Goal: Task Accomplishment & Management: Manage account settings

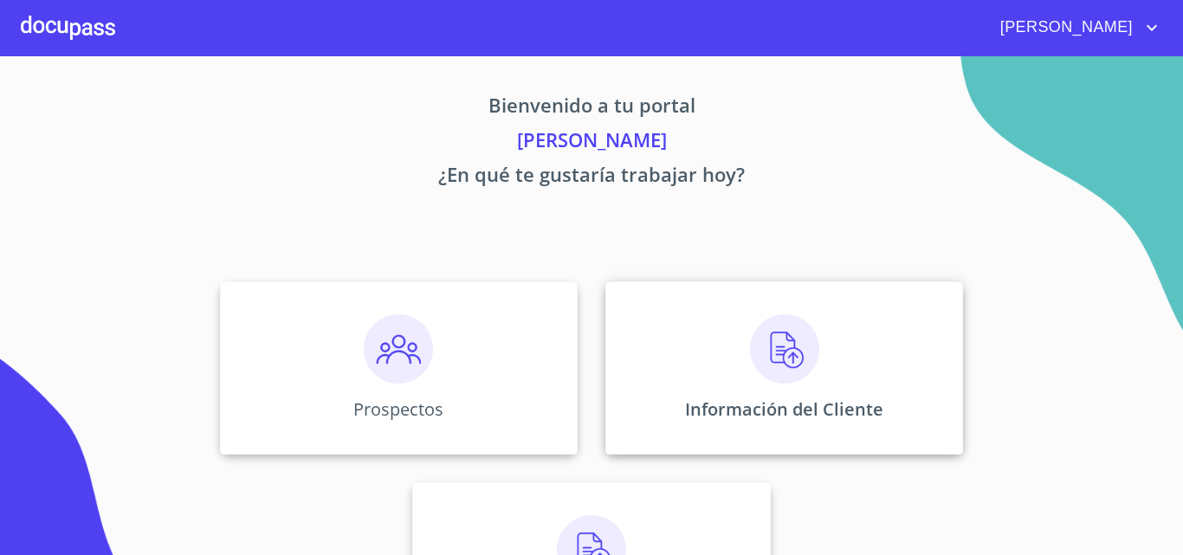
click at [780, 350] on img at bounding box center [784, 348] width 69 height 69
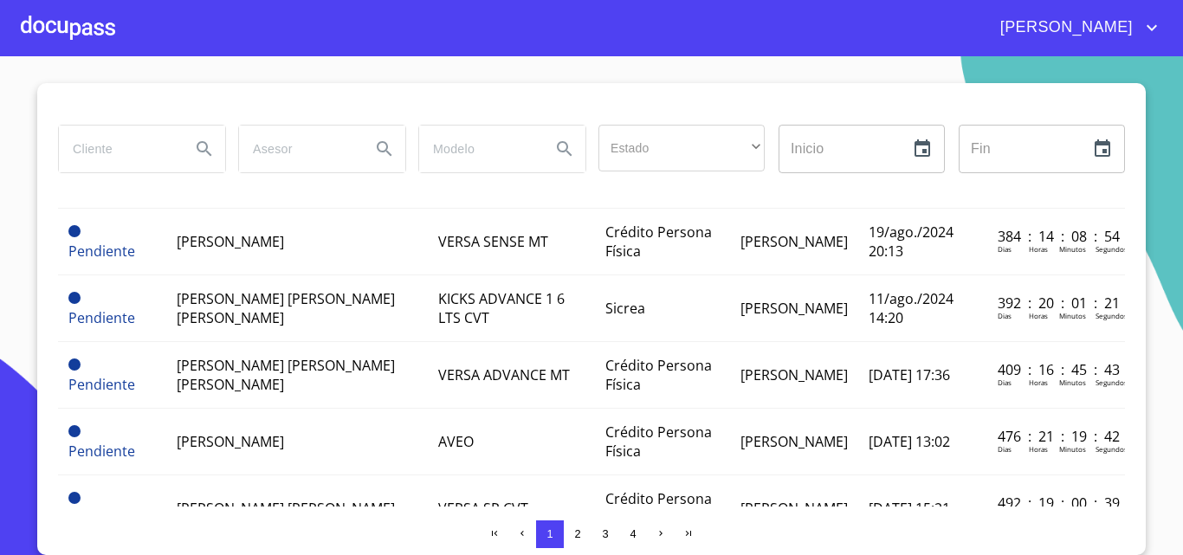
scroll to position [1449, 0]
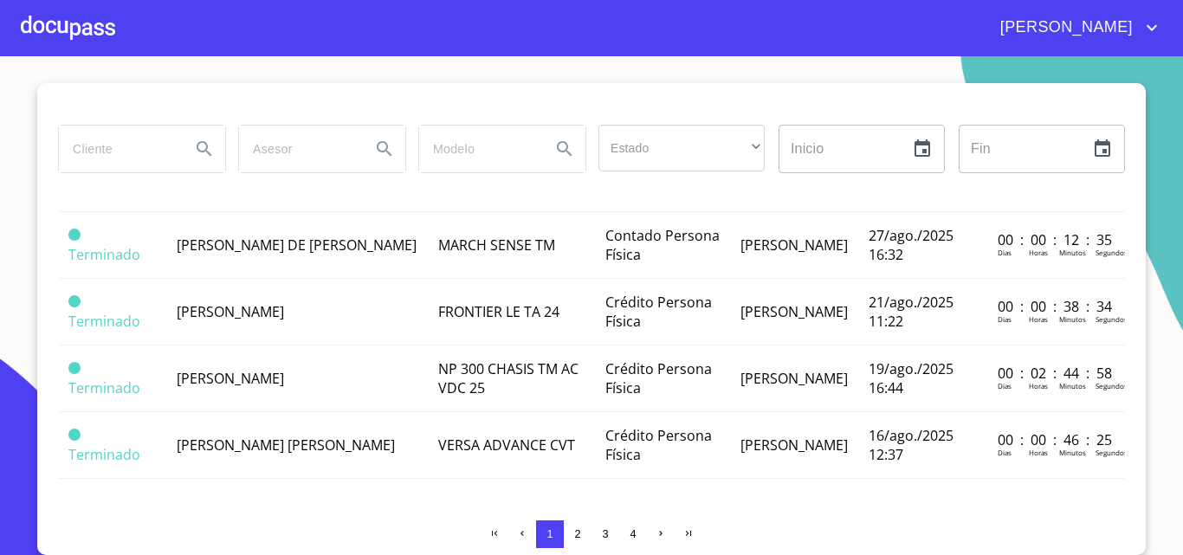
click at [567, 542] on button "2" at bounding box center [578, 535] width 28 height 28
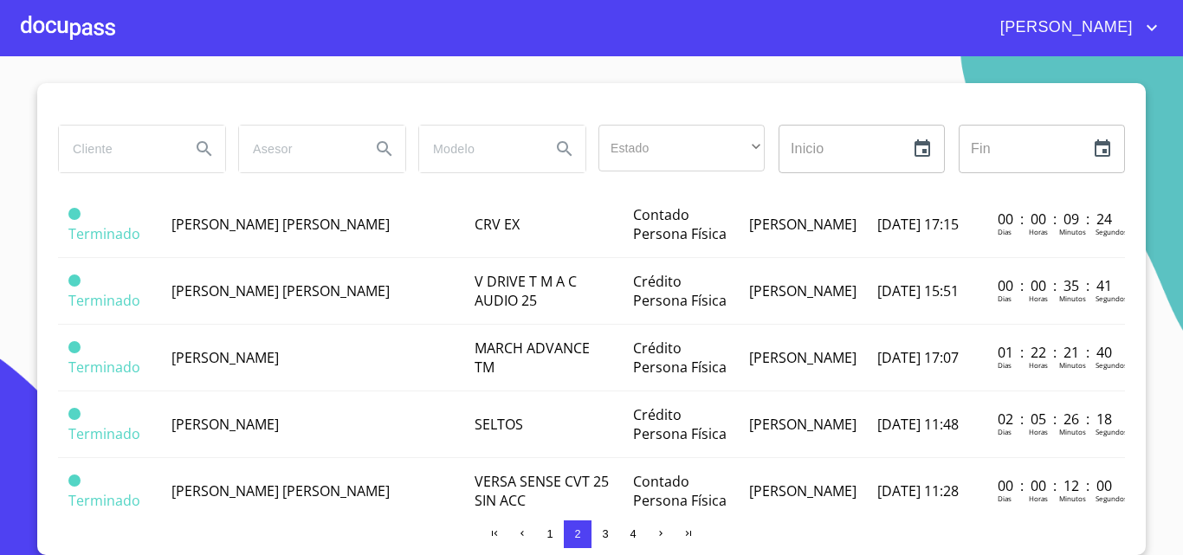
scroll to position [0, 0]
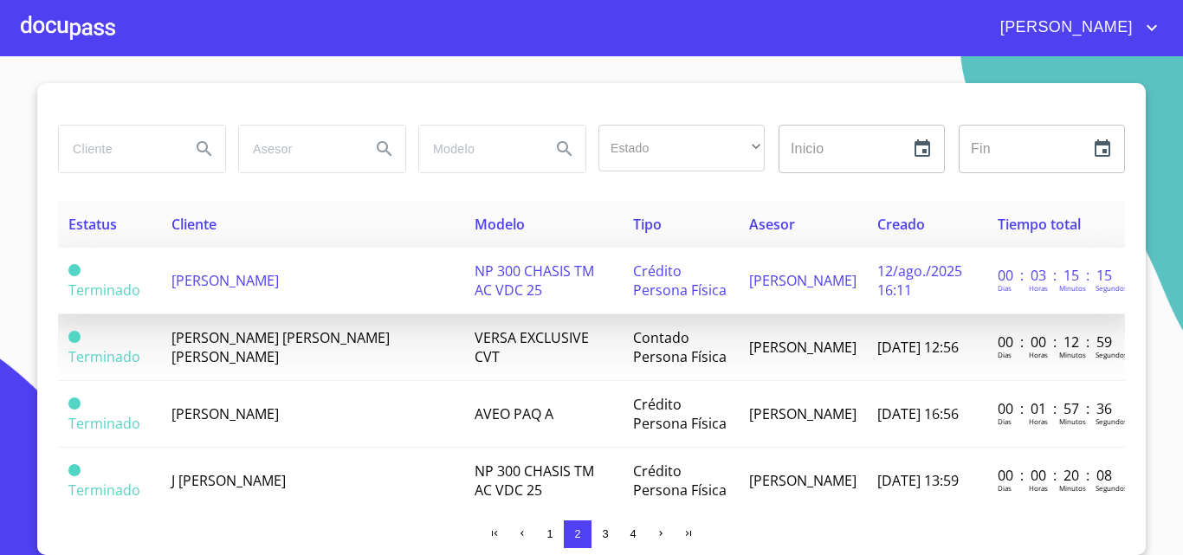
click at [270, 261] on td "GUADALUPE GUZMAN LOPEZ" at bounding box center [313, 281] width 304 height 67
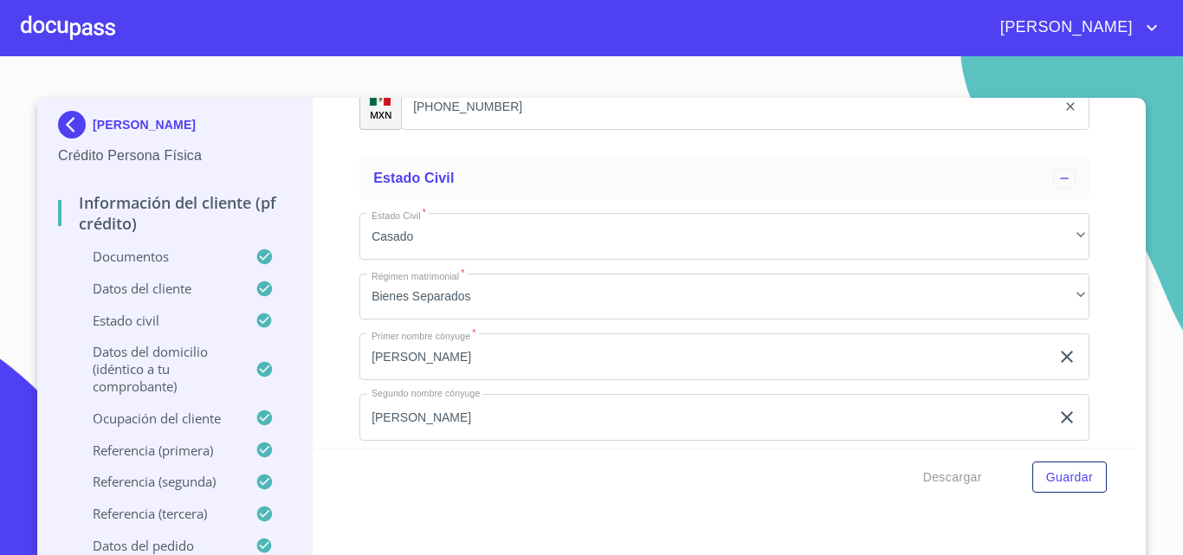
scroll to position [6064, 0]
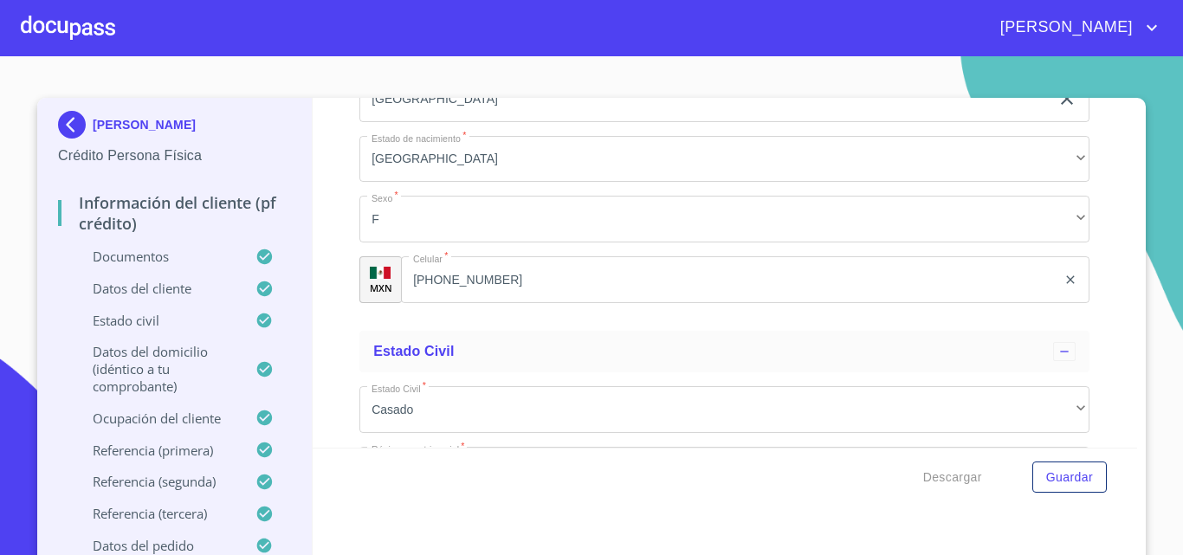
click at [69, 11] on div at bounding box center [68, 27] width 94 height 55
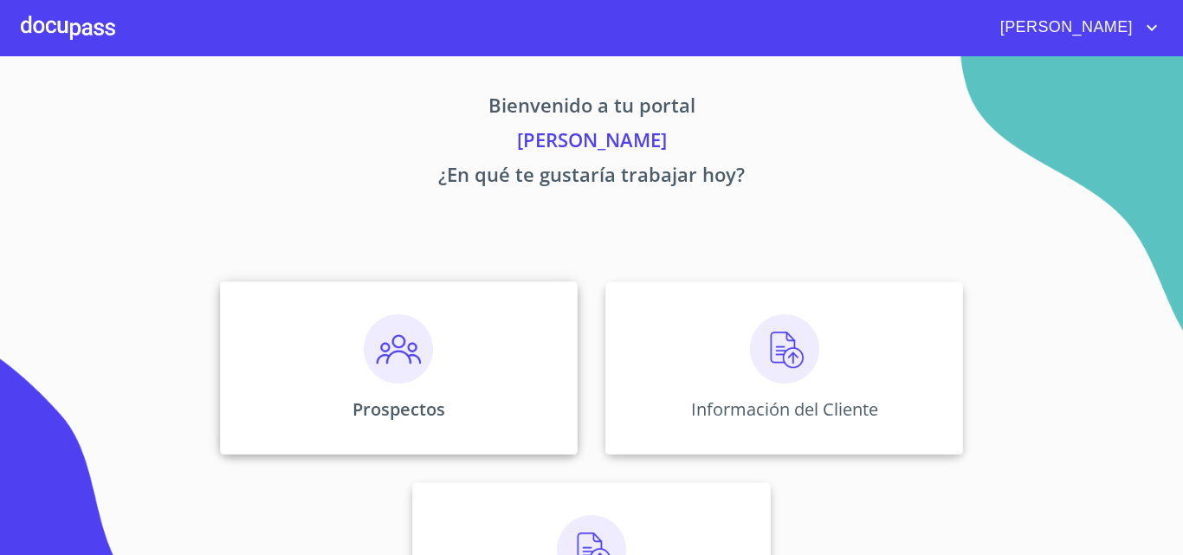
click at [416, 332] on img at bounding box center [398, 348] width 69 height 69
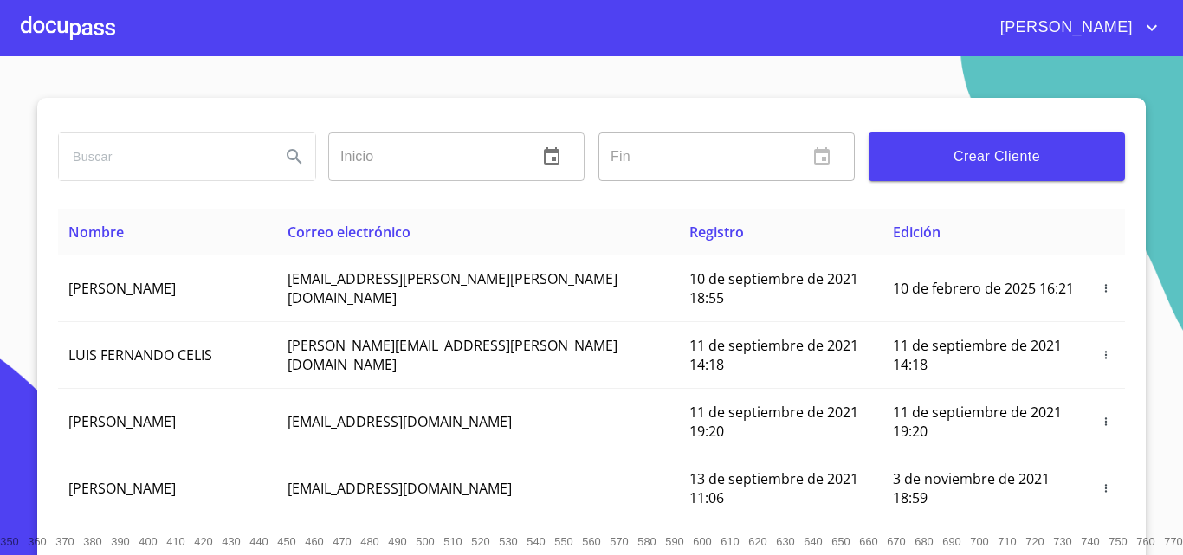
click at [174, 155] on input "search" at bounding box center [163, 156] width 208 height 47
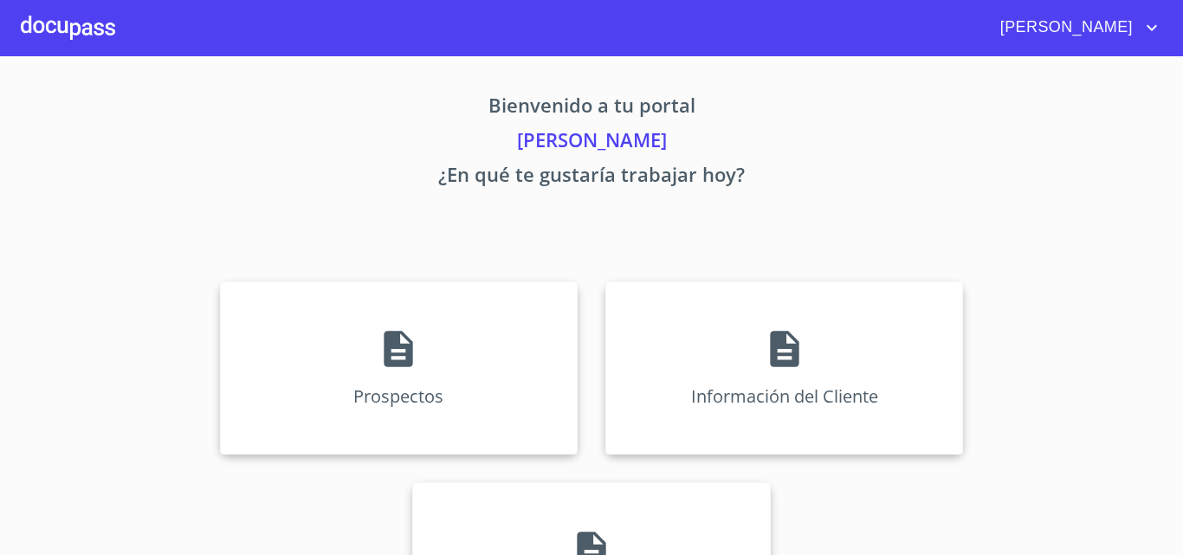
click at [1079, 35] on span "[PERSON_NAME]" at bounding box center [1064, 28] width 154 height 28
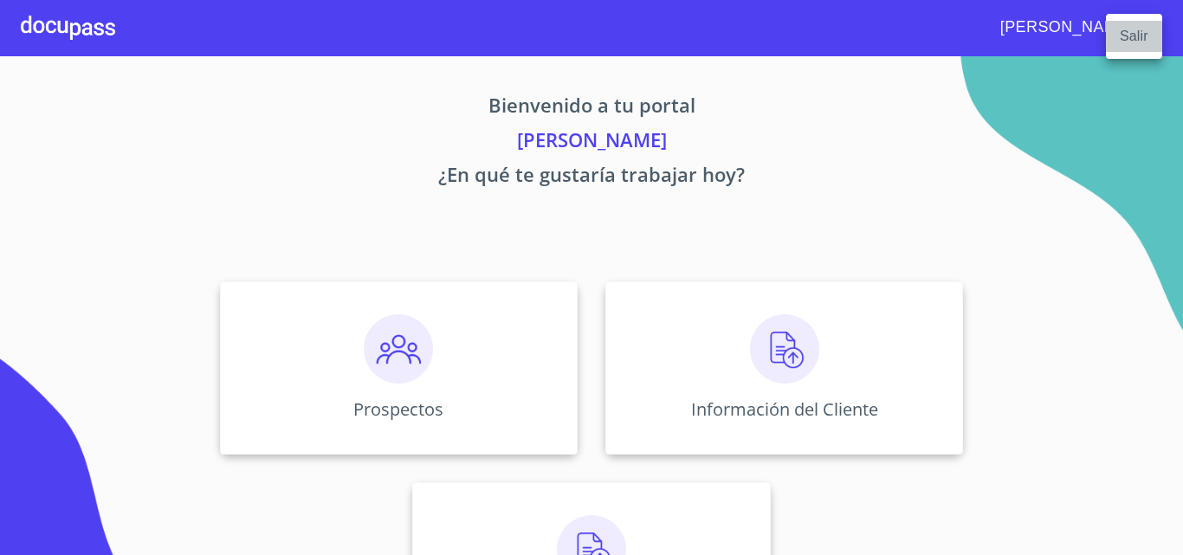
click at [1123, 42] on li "Salir" at bounding box center [1134, 36] width 56 height 31
